Goal: Navigation & Orientation: Find specific page/section

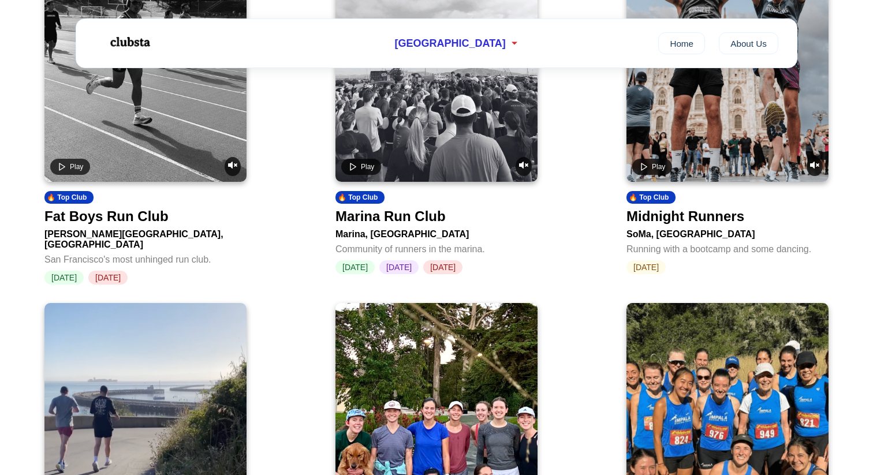
scroll to position [580, 0]
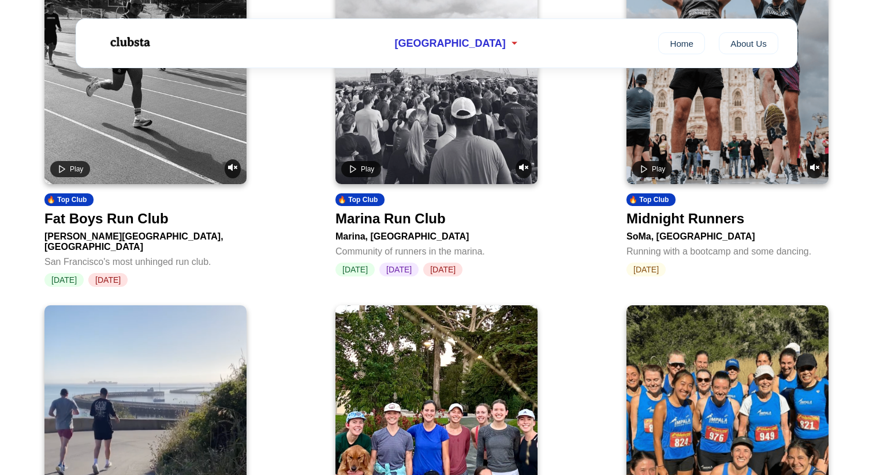
click at [435, 122] on video at bounding box center [436, 47] width 202 height 274
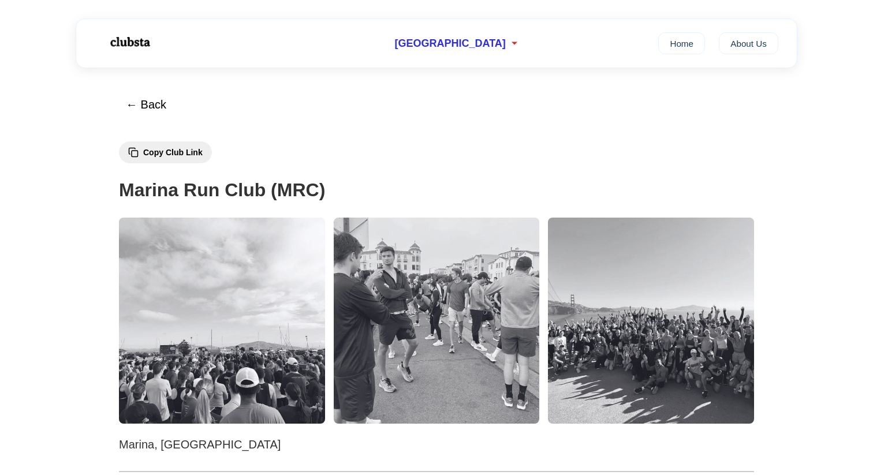
click at [427, 177] on h1 "Marina Run Club (MRC)" at bounding box center [436, 190] width 635 height 29
click at [133, 107] on button "← Back" at bounding box center [145, 105] width 55 height 28
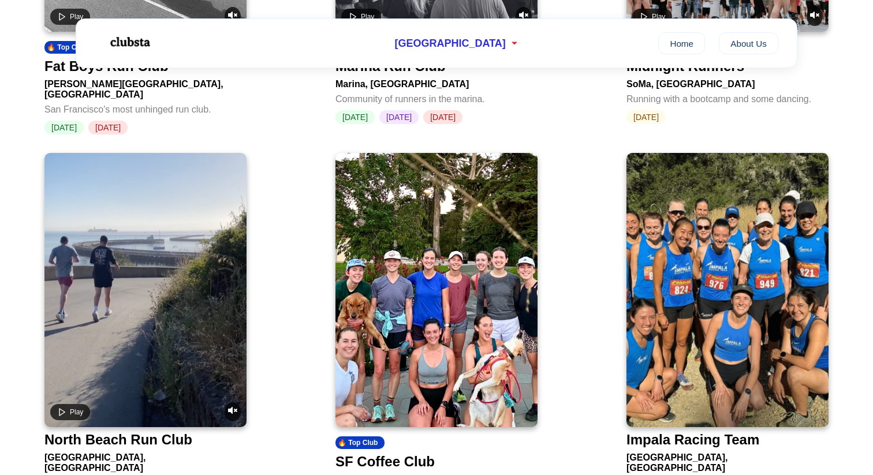
scroll to position [733, 0]
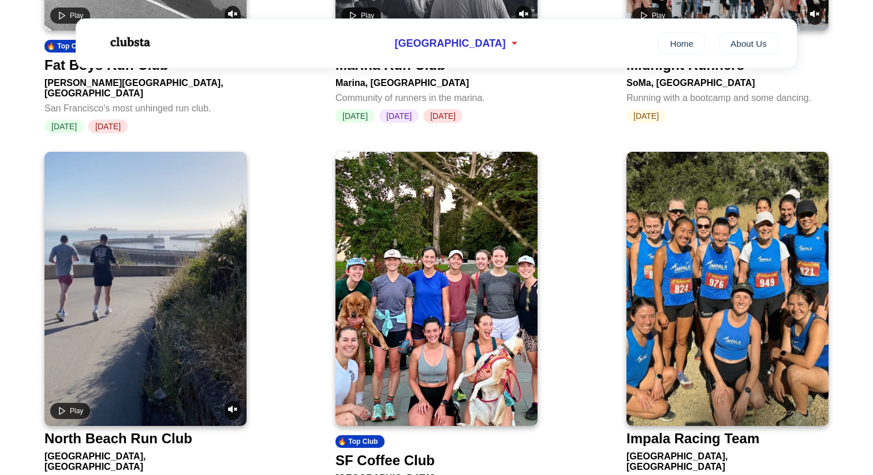
click at [199, 259] on video at bounding box center [145, 289] width 202 height 274
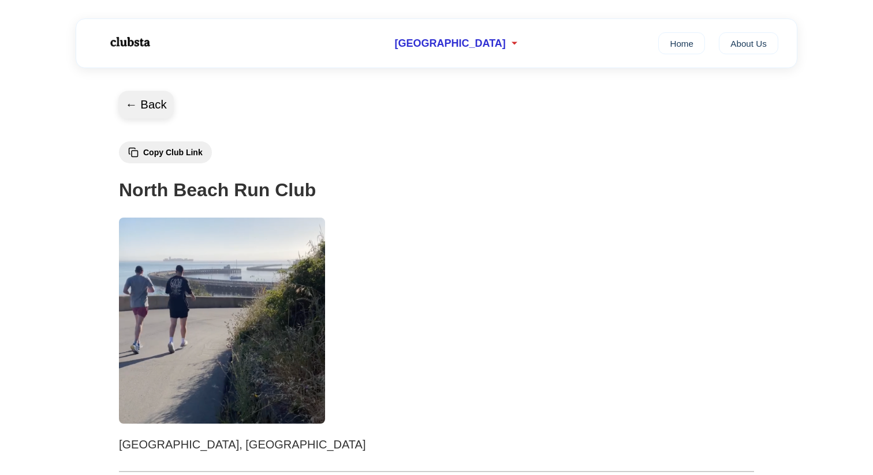
click at [126, 109] on button "← Back" at bounding box center [145, 105] width 55 height 28
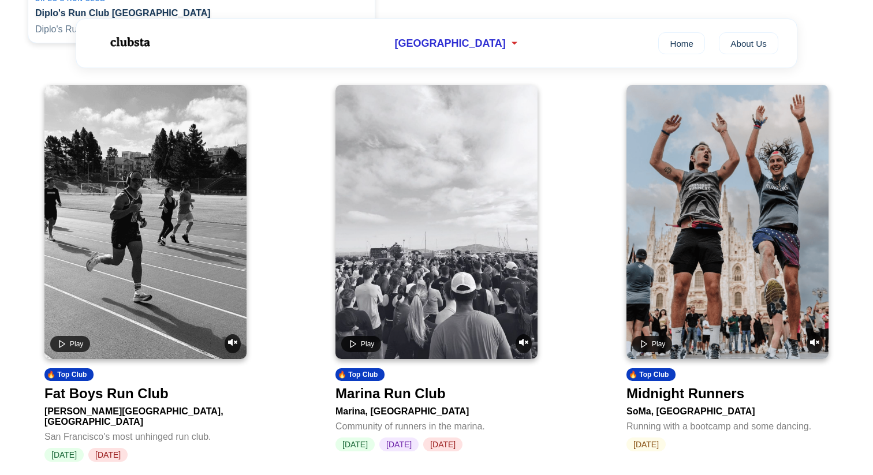
scroll to position [424, 0]
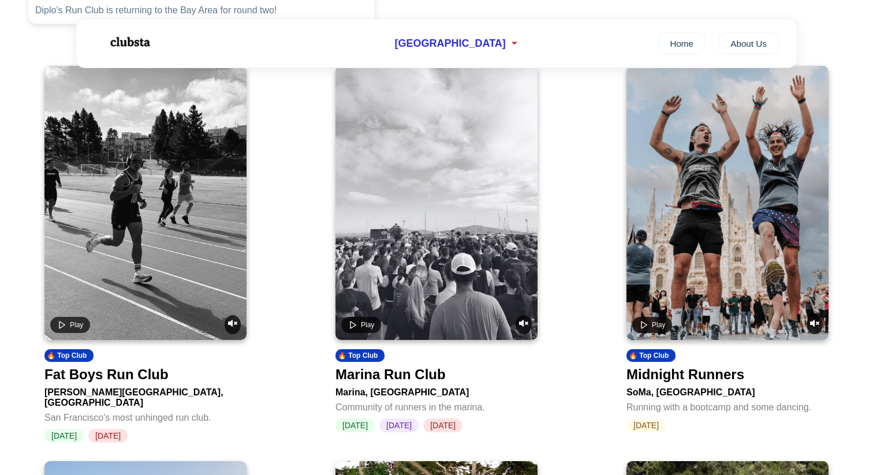
click at [716, 282] on video at bounding box center [728, 203] width 202 height 274
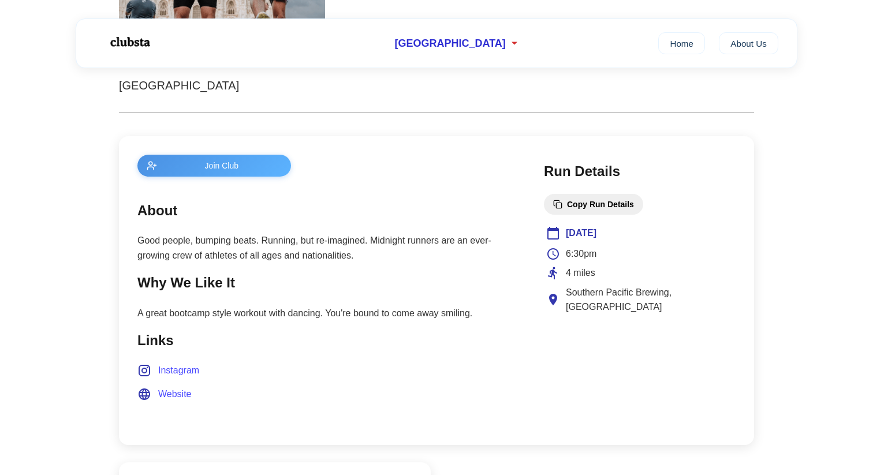
scroll to position [359, 0]
click at [210, 173] on button "Join Club" at bounding box center [214, 166] width 154 height 22
